Goal: Check status: Check status

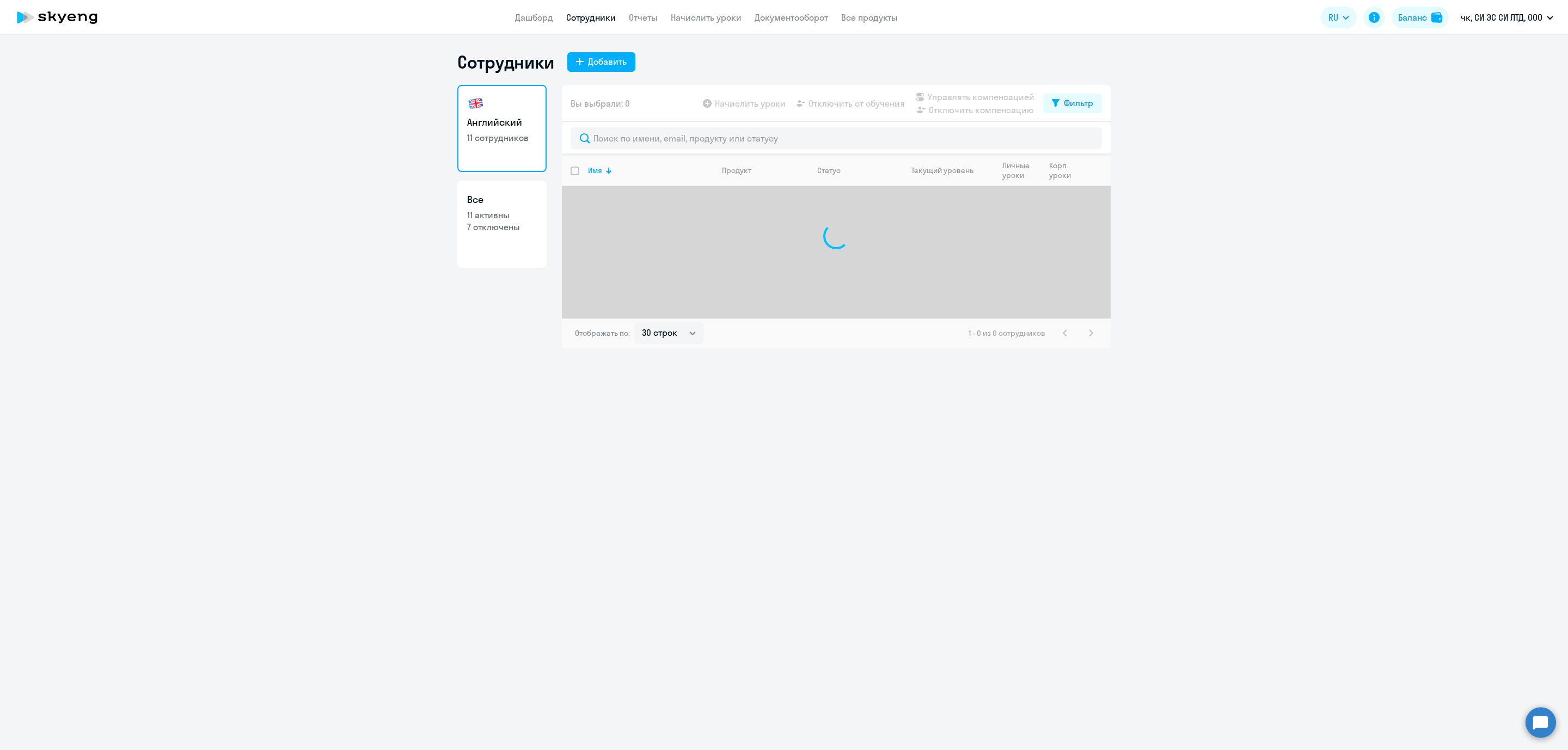
select select "30"
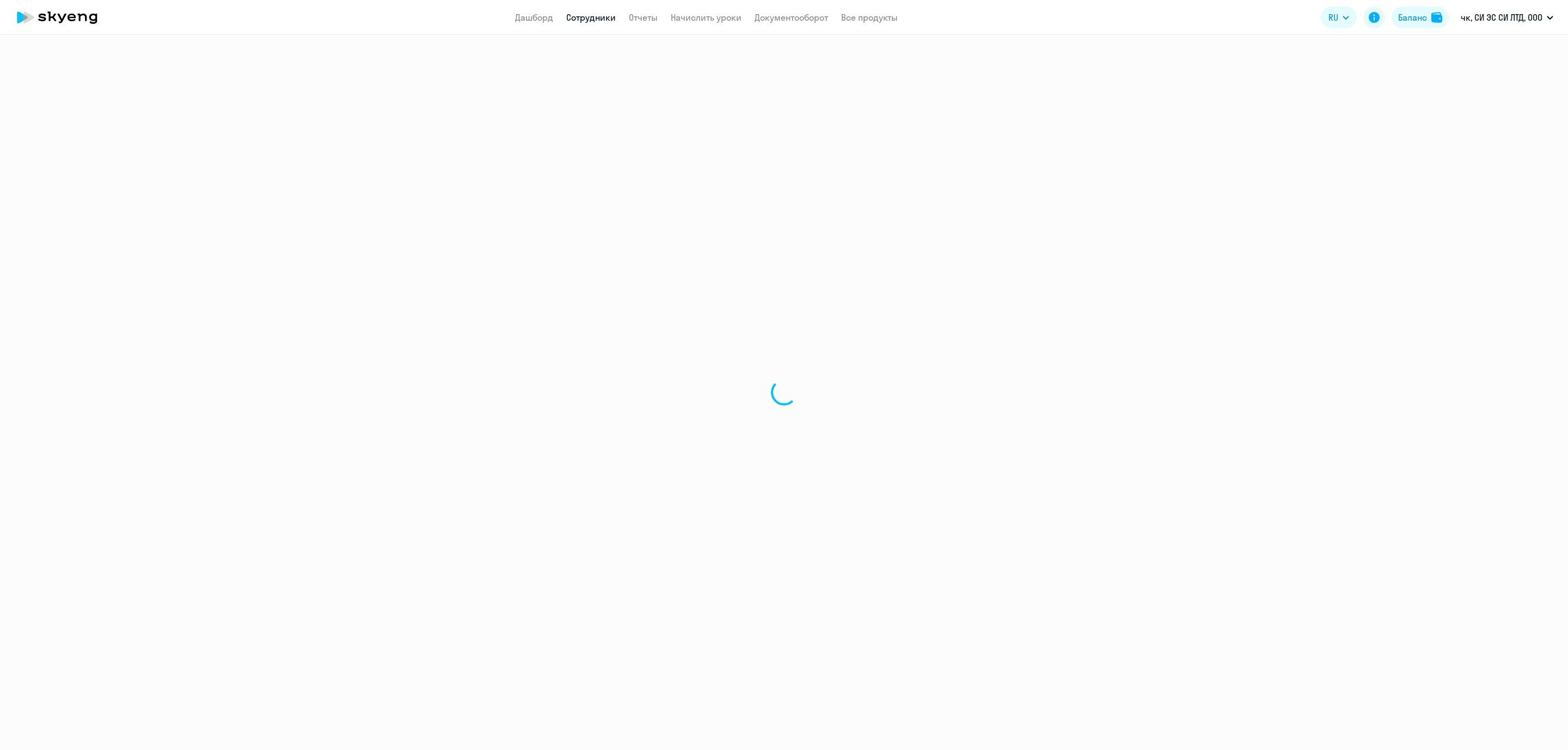
select select "english"
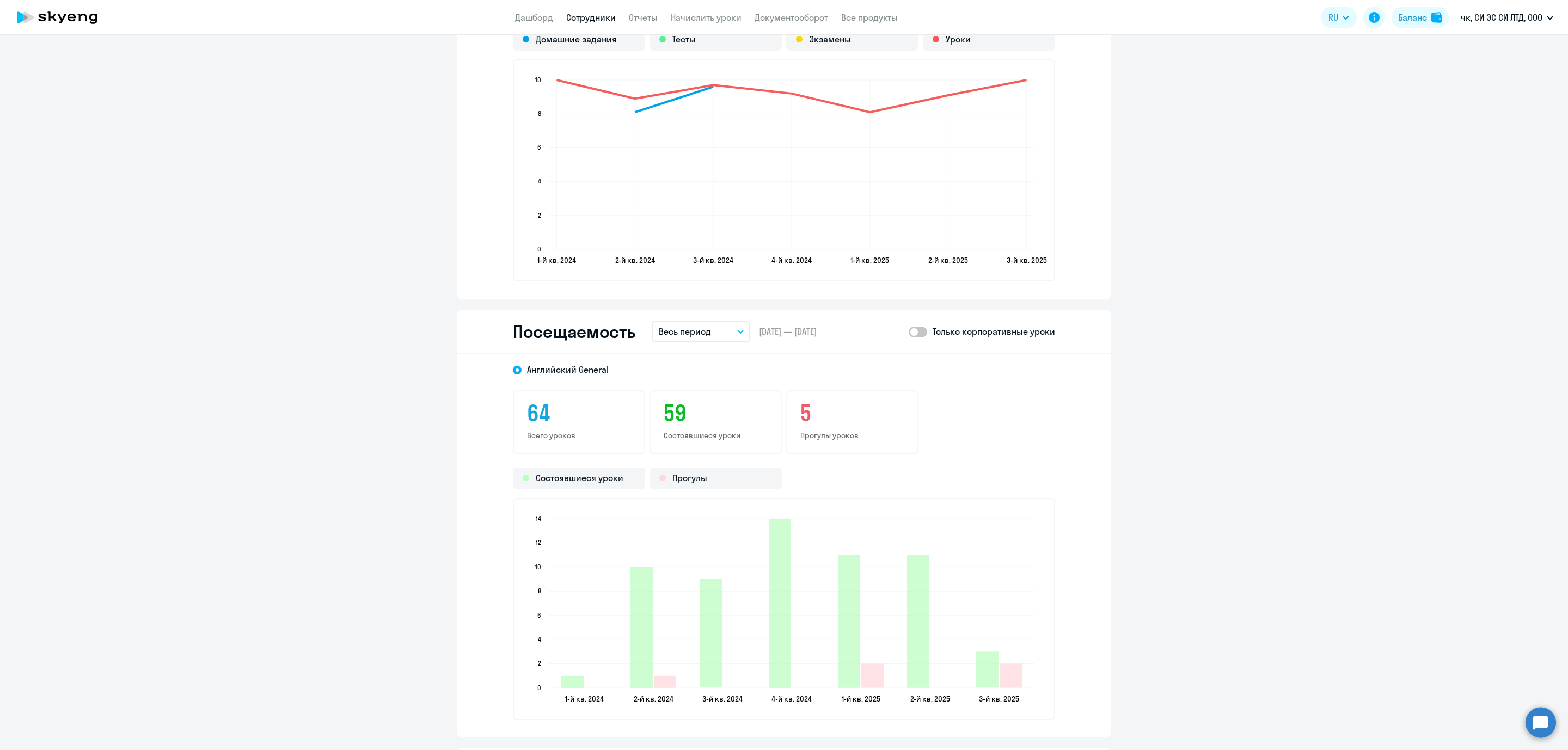
scroll to position [1020, 0]
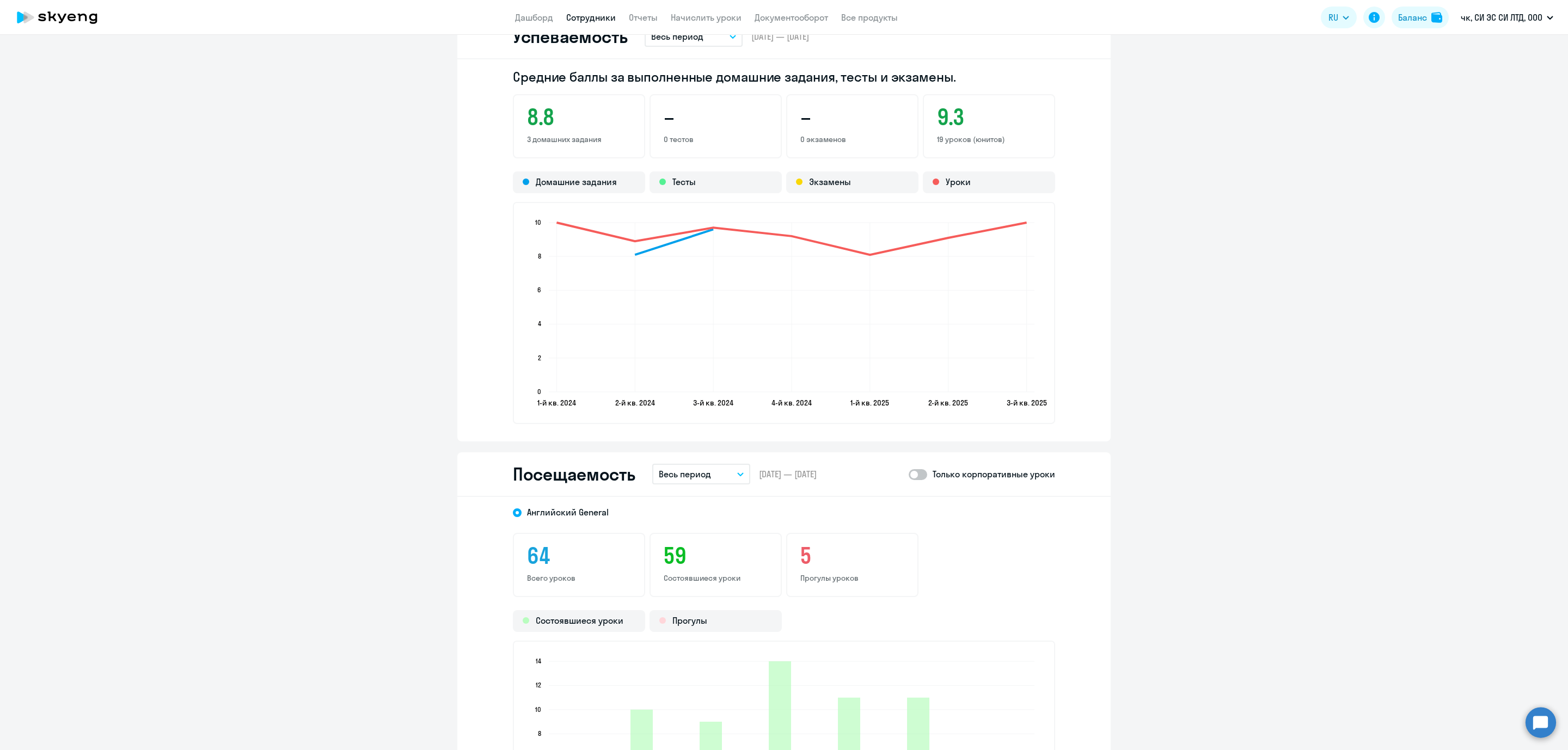
click at [728, 474] on button "Весь период" at bounding box center [701, 474] width 98 height 21
click at [688, 532] on li "Прошлый месяц" at bounding box center [709, 532] width 115 height 27
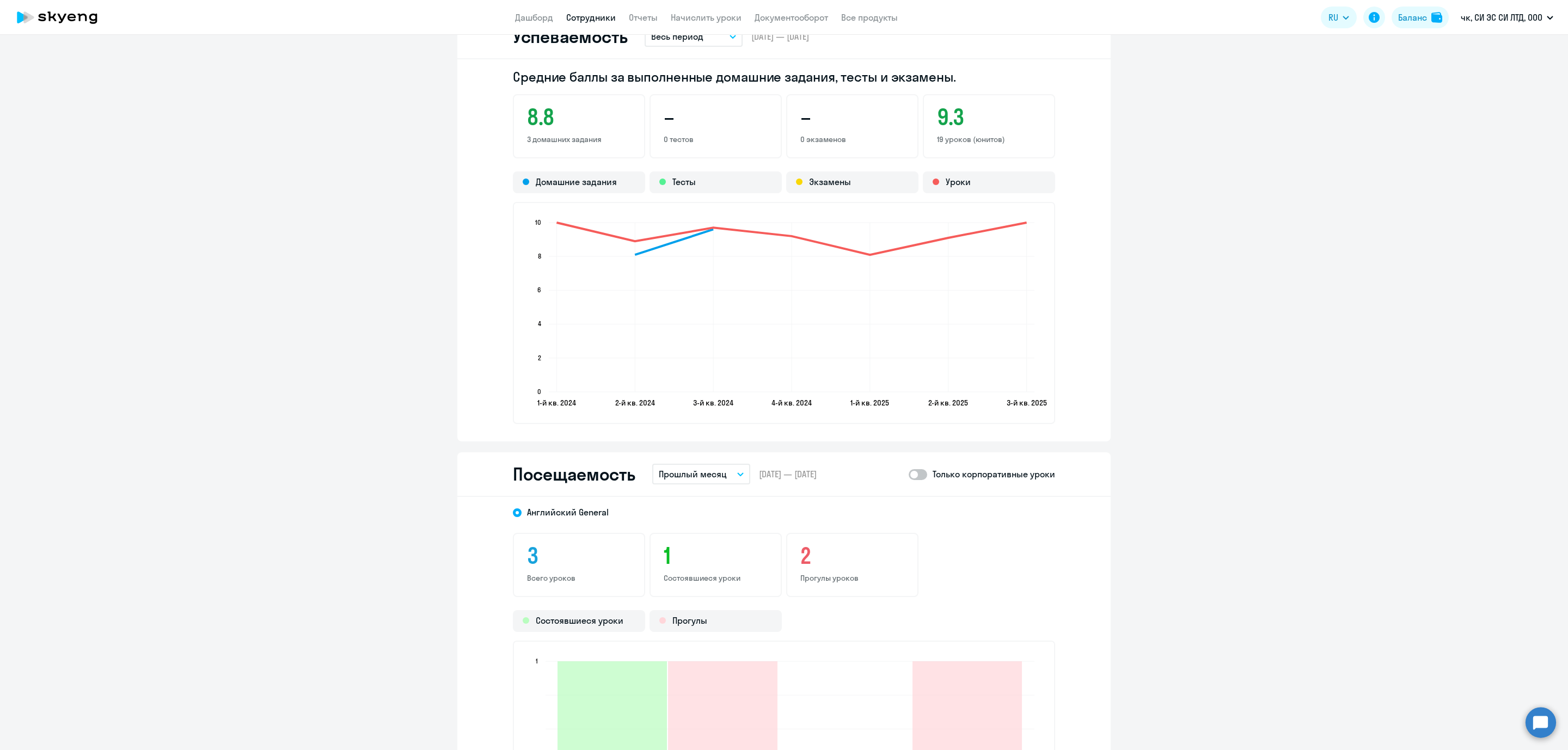
click at [917, 472] on span at bounding box center [918, 474] width 18 height 11
click at [908, 474] on input "checkbox" at bounding box center [908, 474] width 1 height 1
checkbox input "true"
